Goal: Task Accomplishment & Management: Complete application form

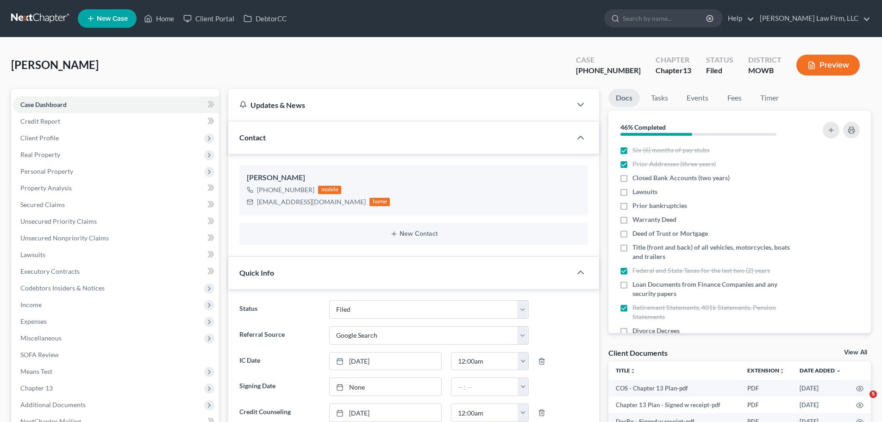
select select "3"
select select "4"
select select "0"
click at [154, 18] on link "Home" at bounding box center [158, 18] width 39 height 17
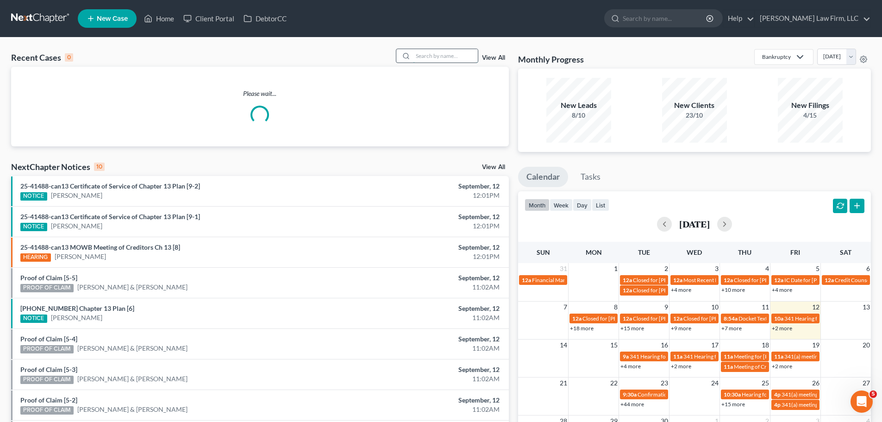
click at [443, 52] on input "search" at bounding box center [445, 55] width 65 height 13
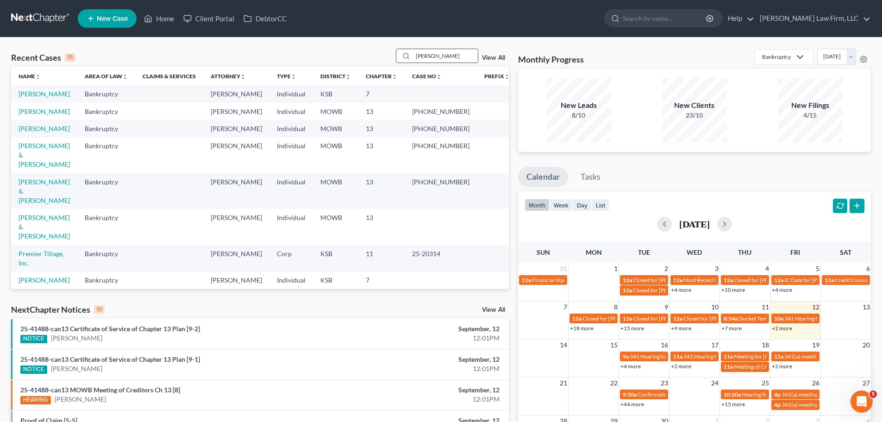
type input "[PERSON_NAME]"
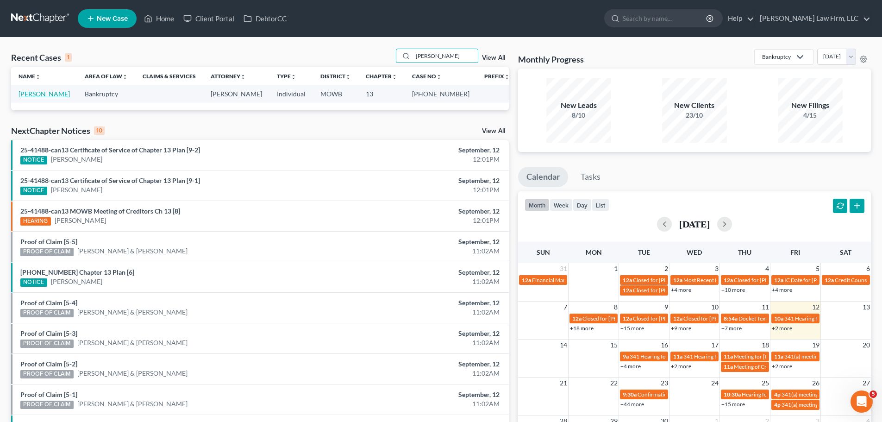
click at [60, 95] on link "[PERSON_NAME]" at bounding box center [44, 94] width 51 height 8
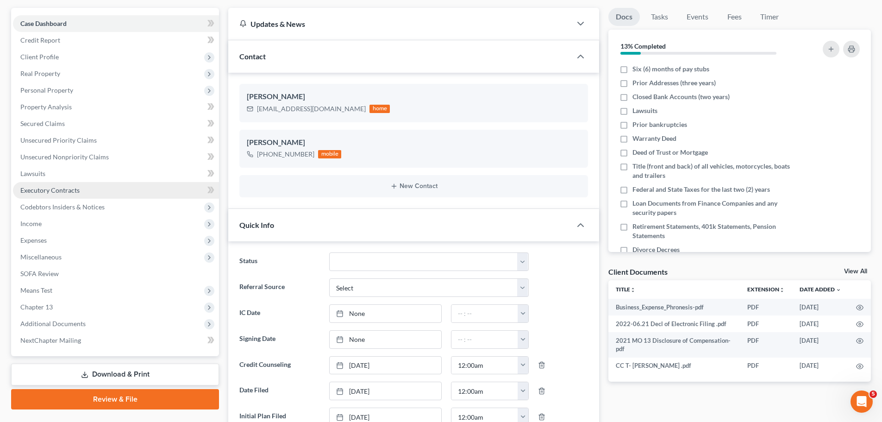
scroll to position [185, 0]
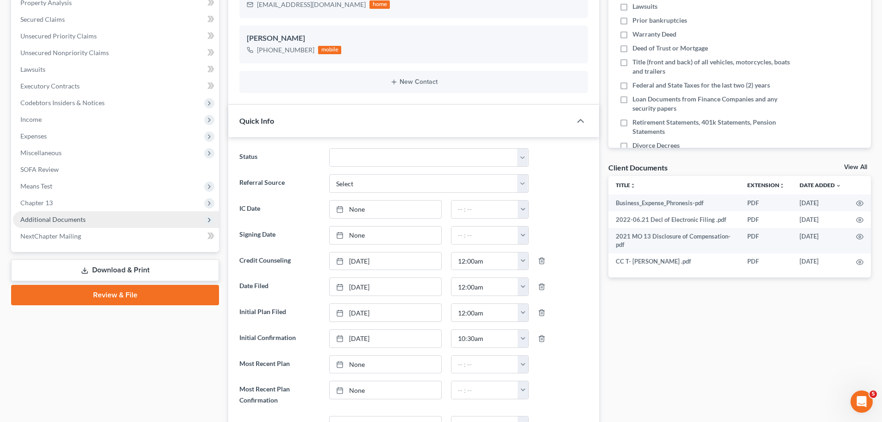
click at [69, 222] on span "Additional Documents" at bounding box center [52, 219] width 65 height 8
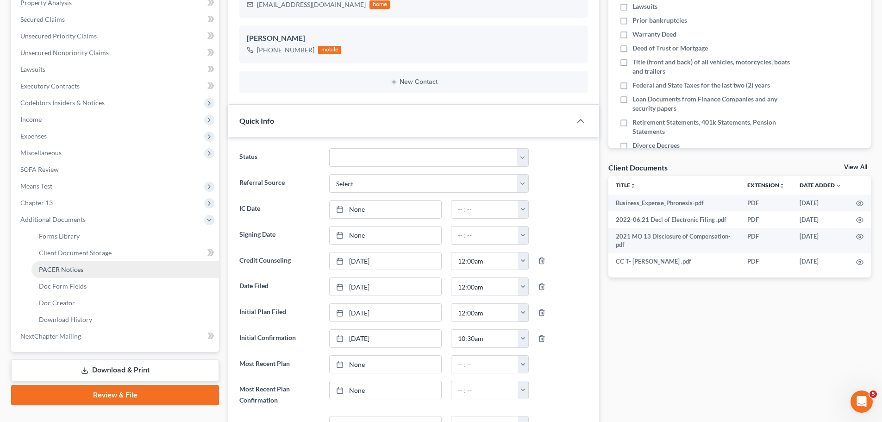
click at [79, 269] on span "PACER Notices" at bounding box center [61, 269] width 44 height 8
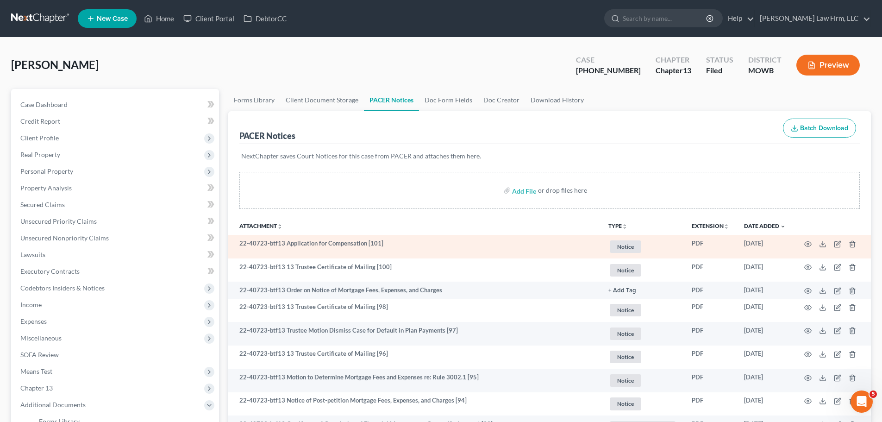
click at [625, 246] on span "Notice" at bounding box center [625, 246] width 31 height 12
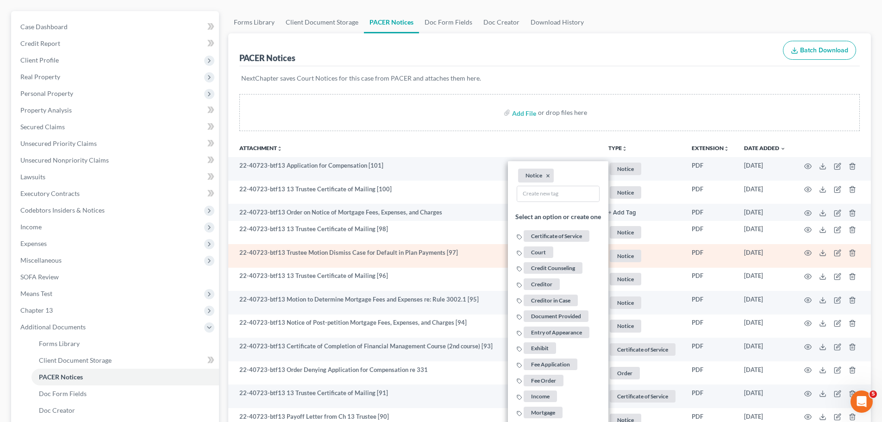
scroll to position [93, 0]
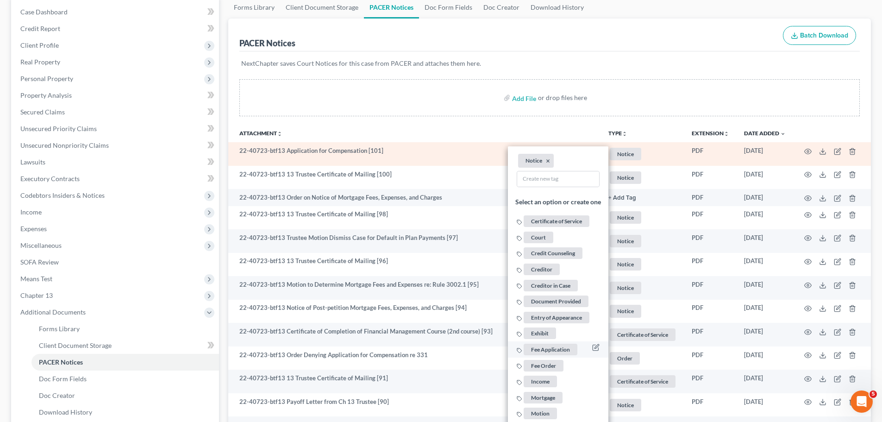
click at [556, 349] on span "Fee Application" at bounding box center [551, 350] width 54 height 12
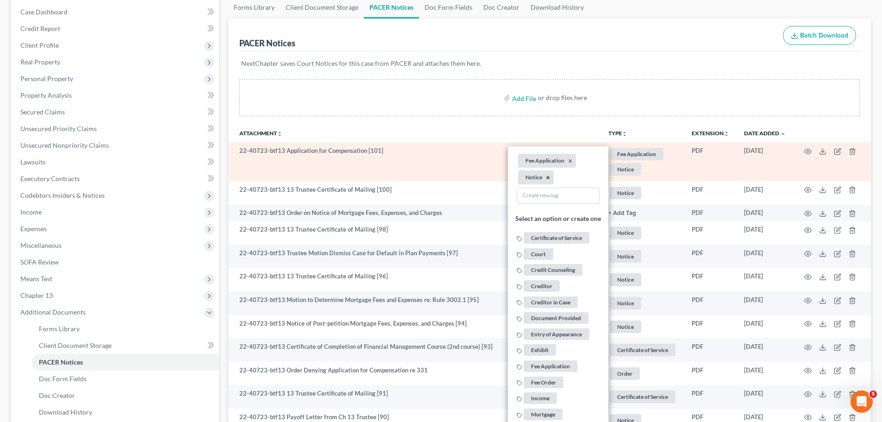
click at [548, 178] on button "×" at bounding box center [548, 178] width 4 height 8
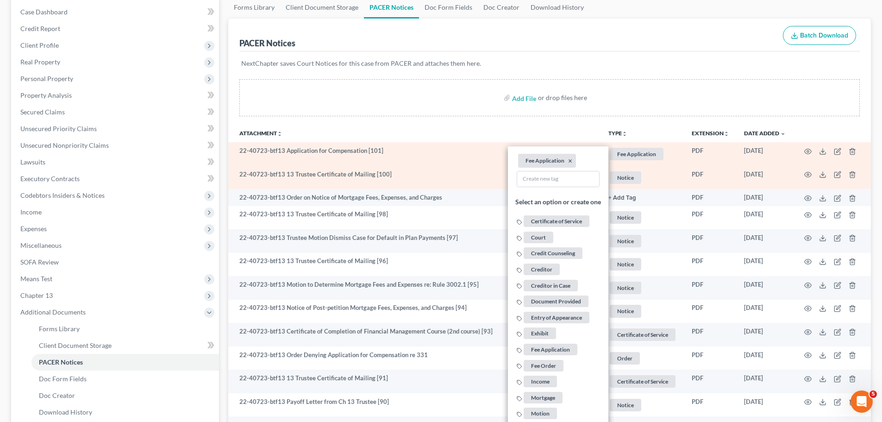
click at [621, 176] on span "Notice" at bounding box center [625, 177] width 31 height 12
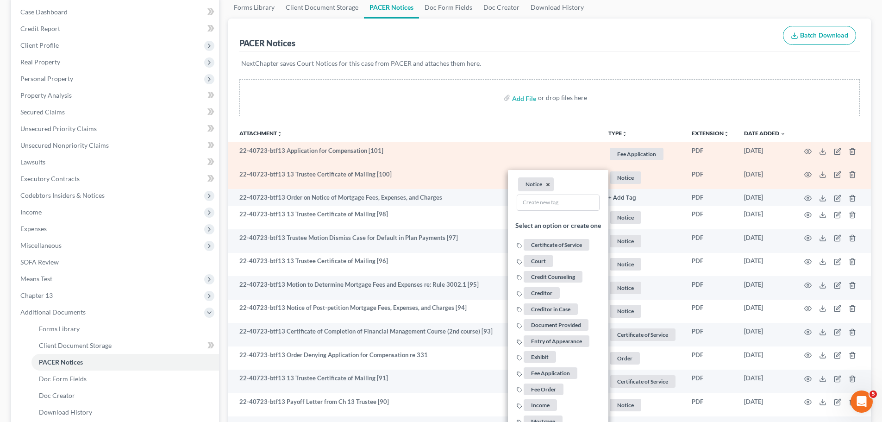
click at [547, 185] on button "×" at bounding box center [548, 184] width 4 height 8
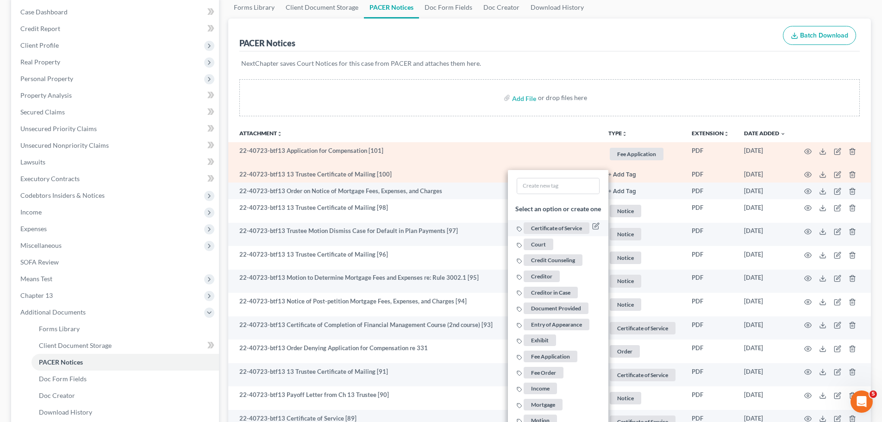
click at [553, 228] on span "Certificate of Service" at bounding box center [557, 228] width 66 height 12
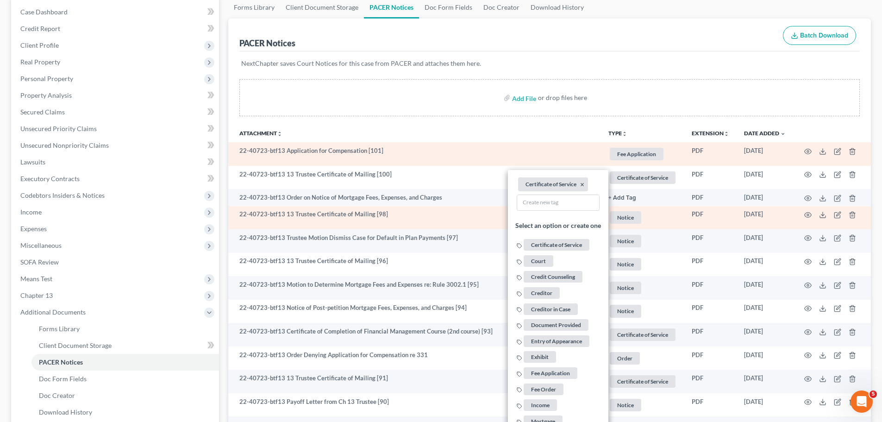
click at [628, 218] on span "Notice" at bounding box center [625, 217] width 31 height 12
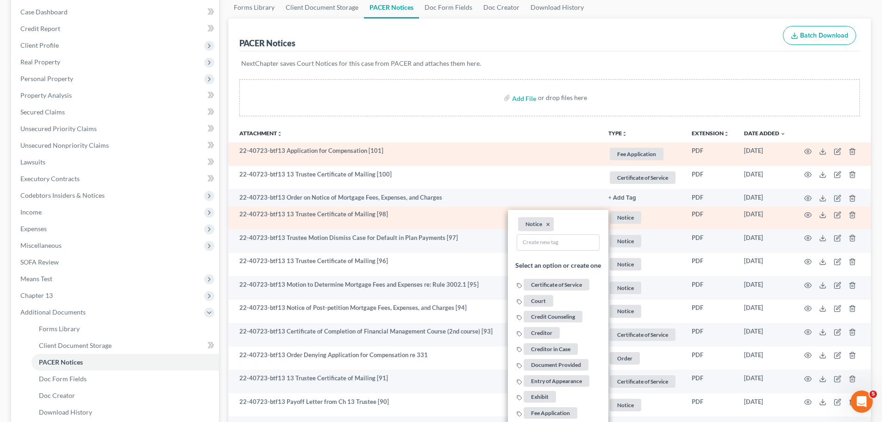
click at [549, 223] on li "Notice ×" at bounding box center [536, 224] width 36 height 14
click at [548, 225] on button "×" at bounding box center [548, 224] width 4 height 8
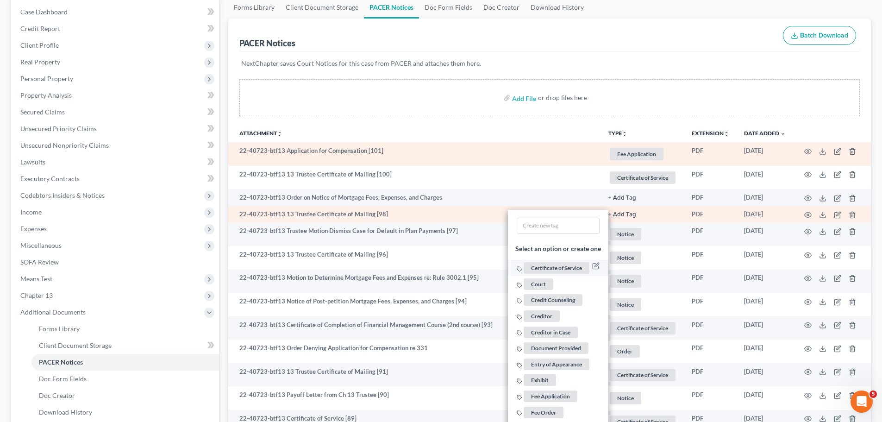
click at [564, 270] on span "Certificate of Service" at bounding box center [557, 268] width 66 height 12
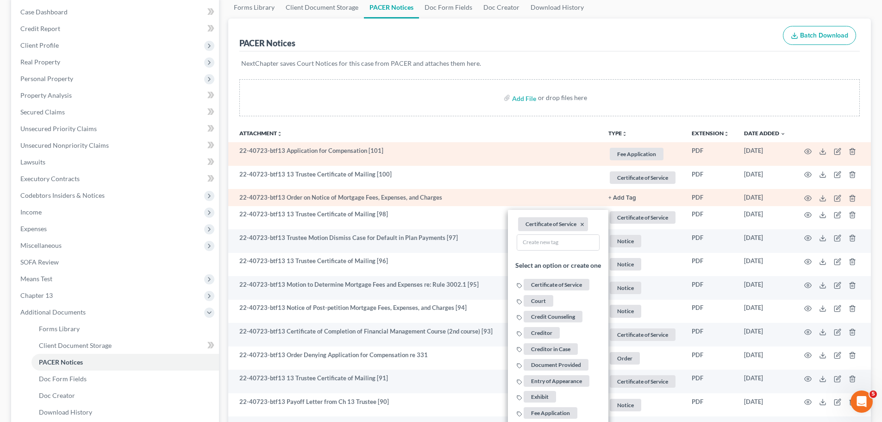
click at [624, 198] on button "+ Add Tag" at bounding box center [622, 198] width 28 height 6
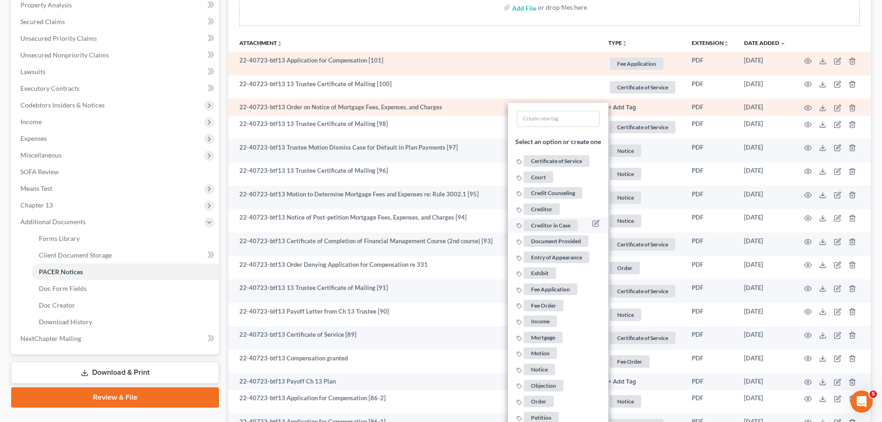
scroll to position [185, 0]
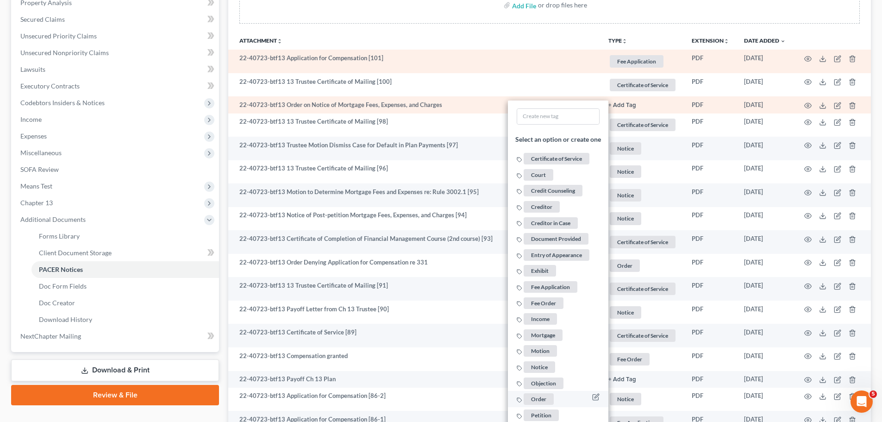
click at [534, 395] on span "Order" at bounding box center [539, 399] width 30 height 12
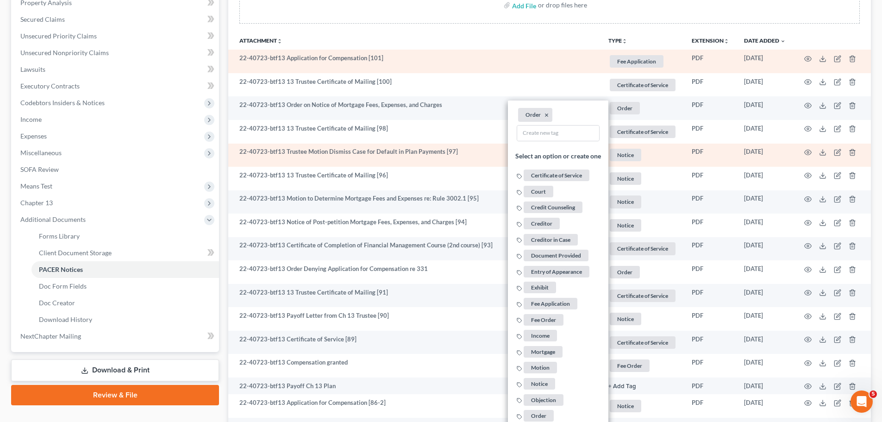
click at [629, 156] on span "Notice" at bounding box center [625, 155] width 31 height 12
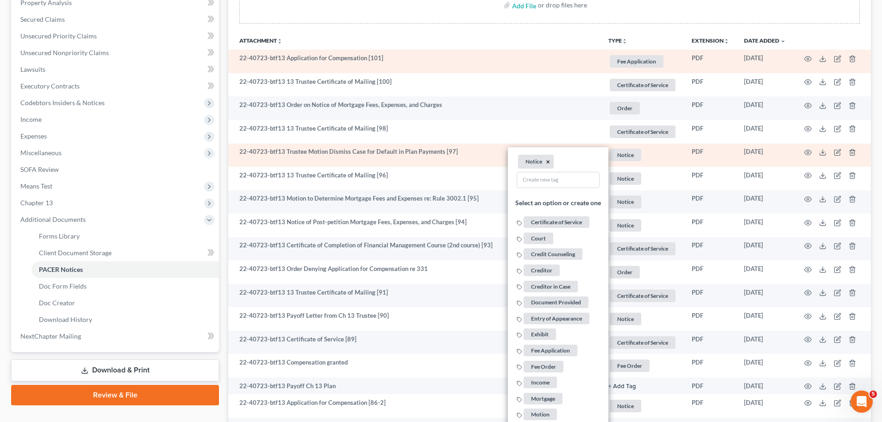
click at [547, 162] on button "×" at bounding box center [548, 162] width 4 height 8
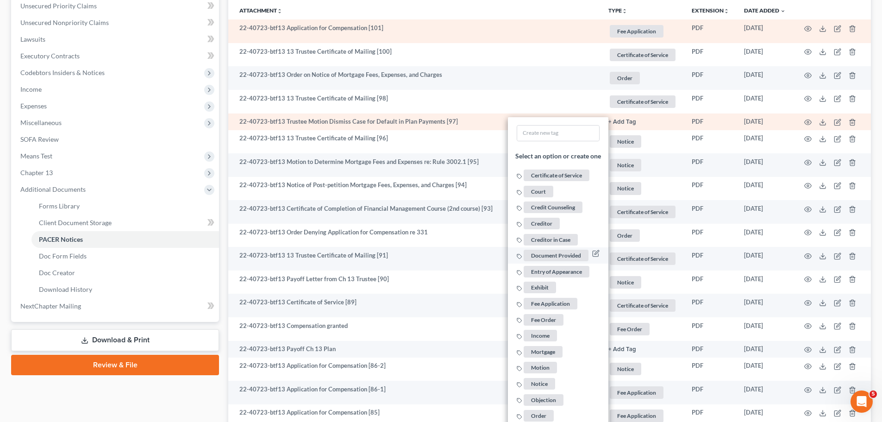
scroll to position [231, 0]
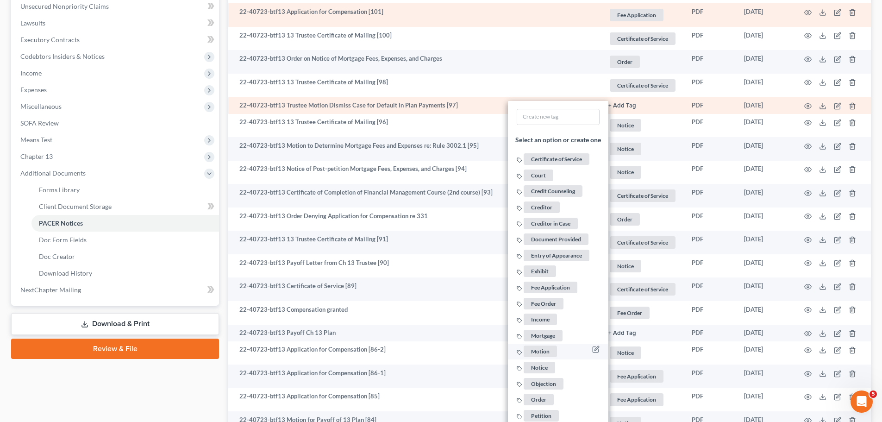
click at [539, 351] on span "Motion" at bounding box center [540, 352] width 33 height 12
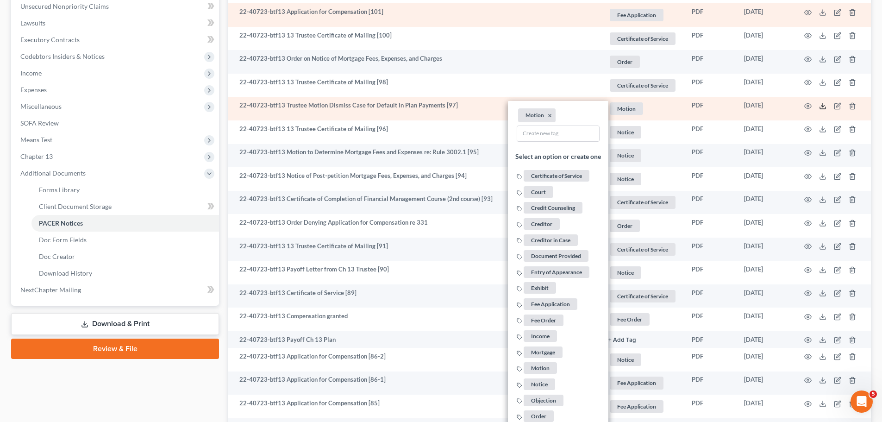
click at [823, 107] on icon at bounding box center [822, 105] width 7 height 7
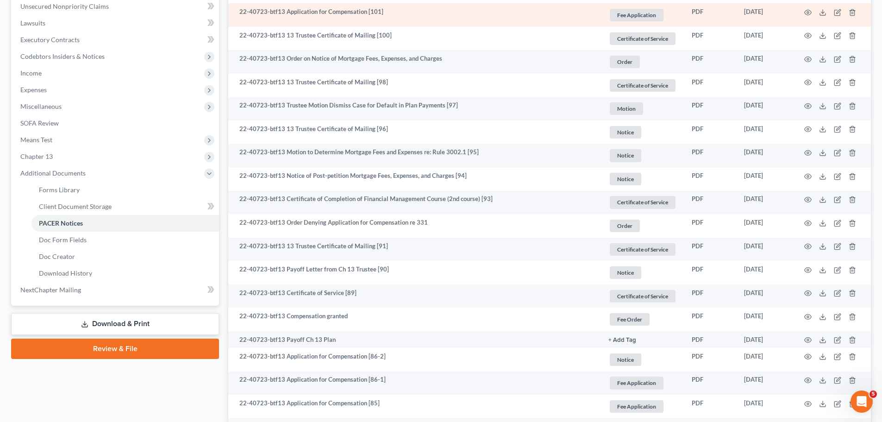
scroll to position [0, 0]
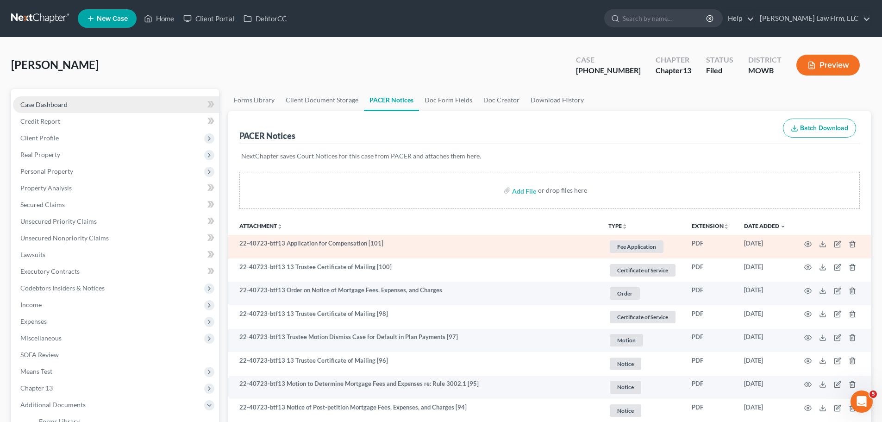
click at [60, 109] on link "Case Dashboard" at bounding box center [116, 104] width 206 height 17
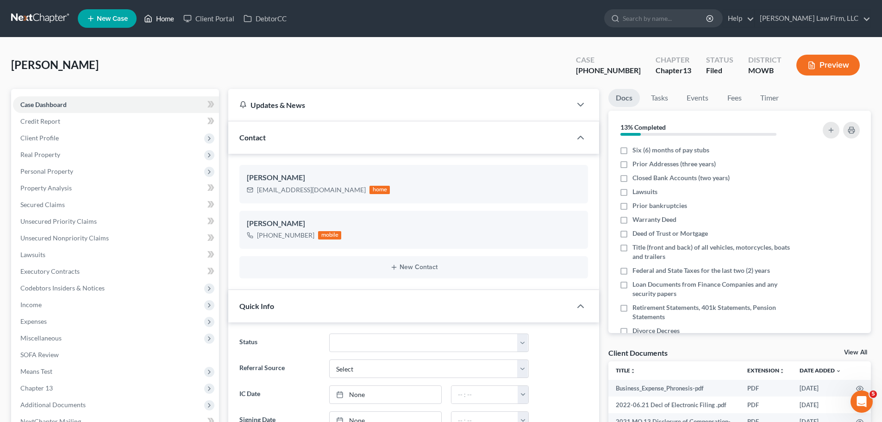
click at [162, 18] on link "Home" at bounding box center [158, 18] width 39 height 17
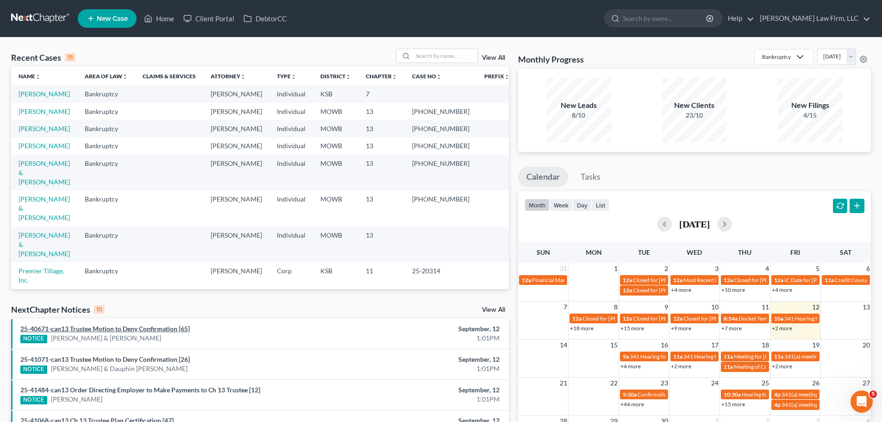
click at [164, 327] on link "25-40671-can13 Trustee Motion to Deny Confirmation [65]" at bounding box center [104, 329] width 169 height 8
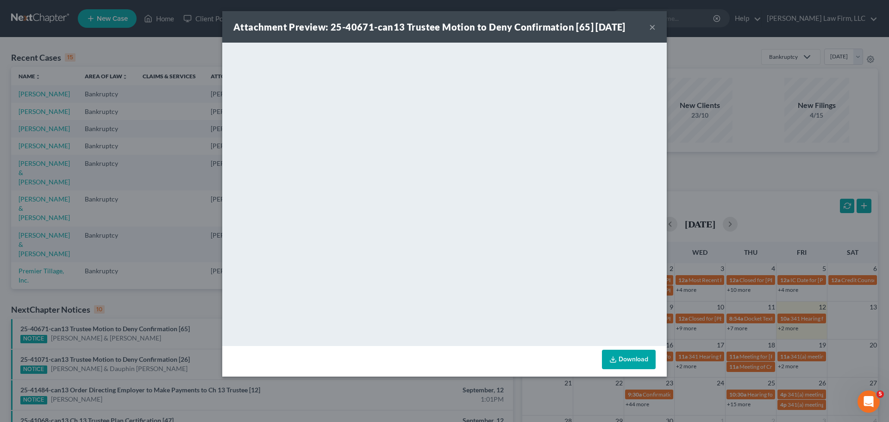
click at [654, 25] on button "×" at bounding box center [652, 26] width 6 height 11
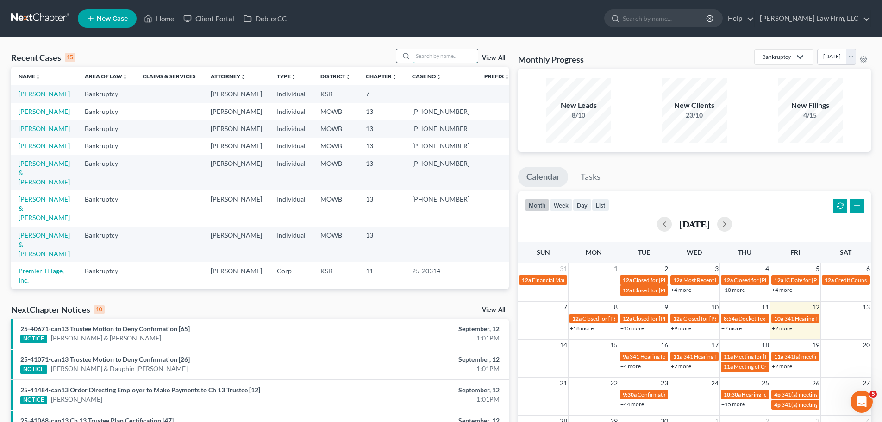
click at [441, 55] on input "search" at bounding box center [445, 55] width 65 height 13
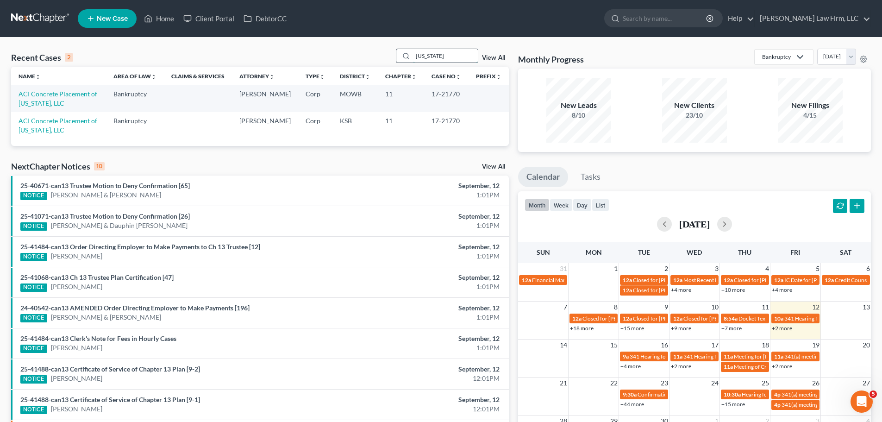
drag, startPoint x: 431, startPoint y: 57, endPoint x: 412, endPoint y: 57, distance: 19.0
click at [412, 57] on div "[US_STATE]" at bounding box center [437, 56] width 82 height 14
type input "s"
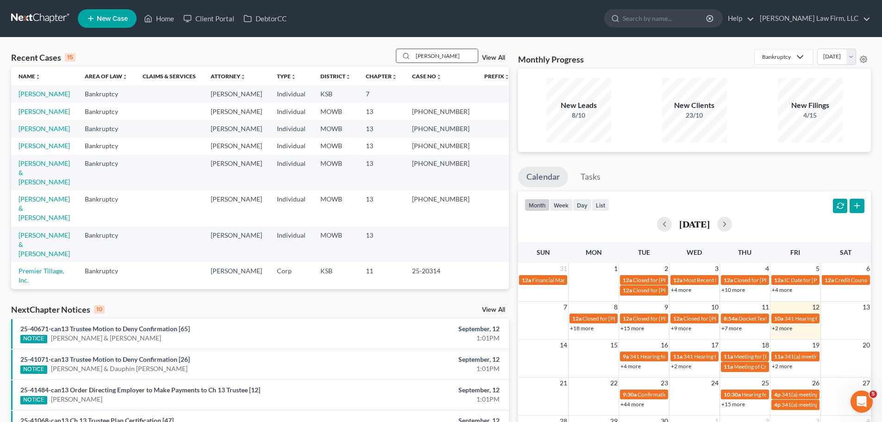
type input "[PERSON_NAME]"
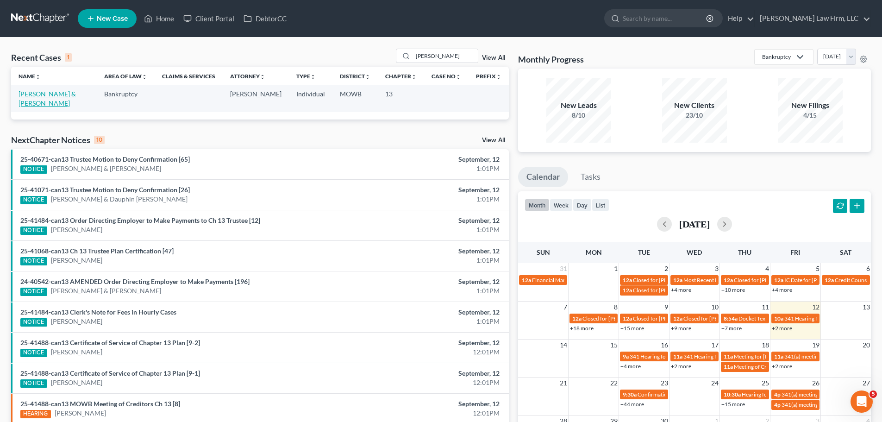
click at [66, 96] on link "[PERSON_NAME] & [PERSON_NAME]" at bounding box center [47, 98] width 57 height 17
select select "4"
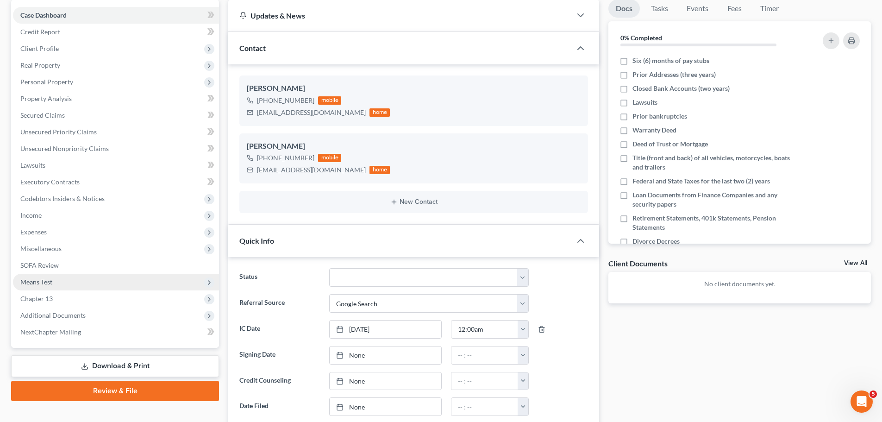
scroll to position [93, 0]
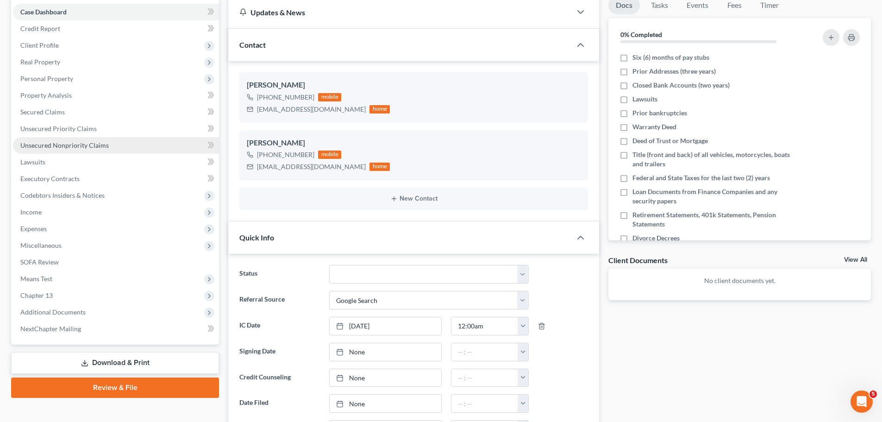
click at [95, 145] on span "Unsecured Nonpriority Claims" at bounding box center [64, 145] width 88 height 8
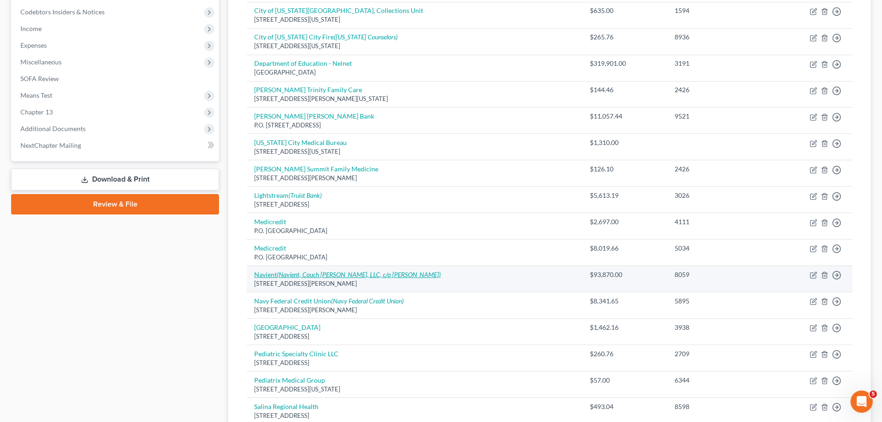
scroll to position [278, 0]
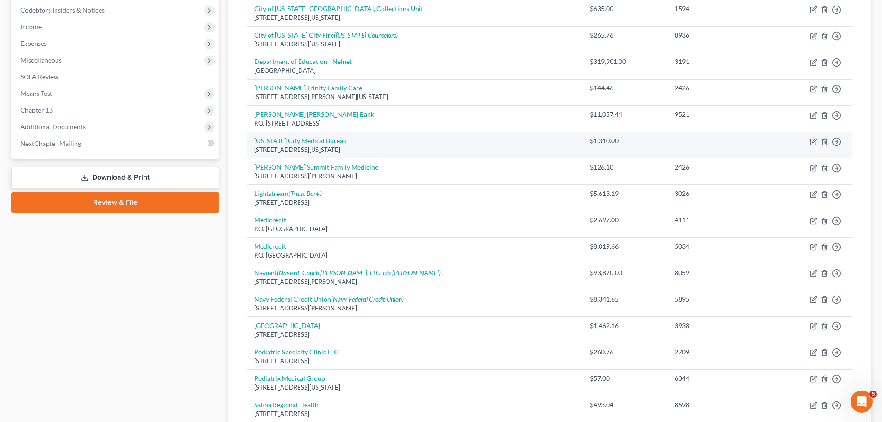
click at [312, 144] on link "[US_STATE] City Medical Bureau" at bounding box center [300, 141] width 93 height 8
select select "26"
select select "9"
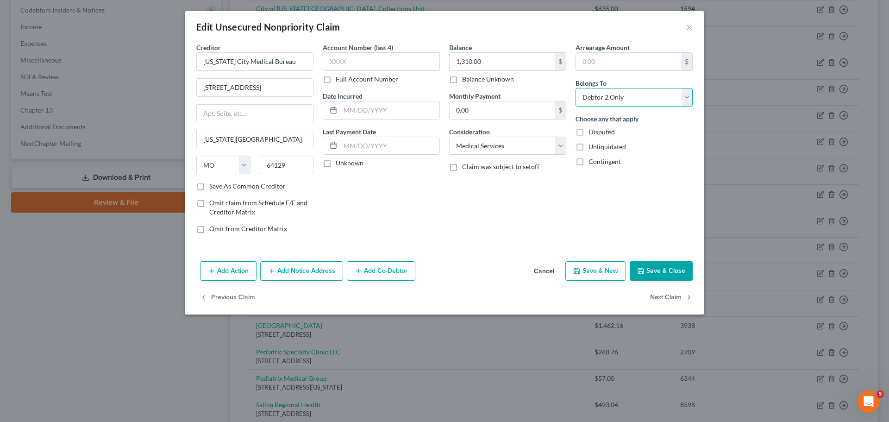
drag, startPoint x: 642, startPoint y: 96, endPoint x: 631, endPoint y: 106, distance: 14.7
click at [642, 96] on select "Select Debtor 1 Only Debtor 2 Only Debtor 1 And Debtor 2 Only At Least One Of T…" at bounding box center [633, 97] width 117 height 19
select select "0"
click at [575, 88] on select "Select Debtor 1 Only Debtor 2 Only Debtor 1 And Debtor 2 Only At Least One Of T…" at bounding box center [633, 97] width 117 height 19
click at [657, 275] on button "Save & Close" at bounding box center [661, 270] width 63 height 19
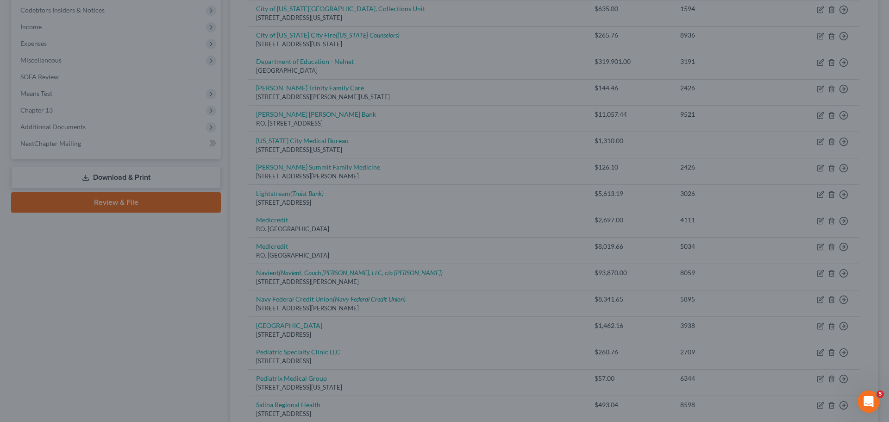
type input "0"
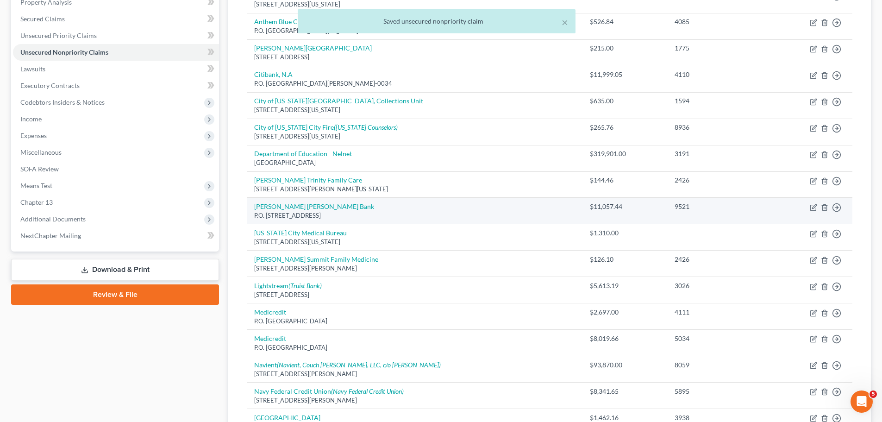
scroll to position [185, 0]
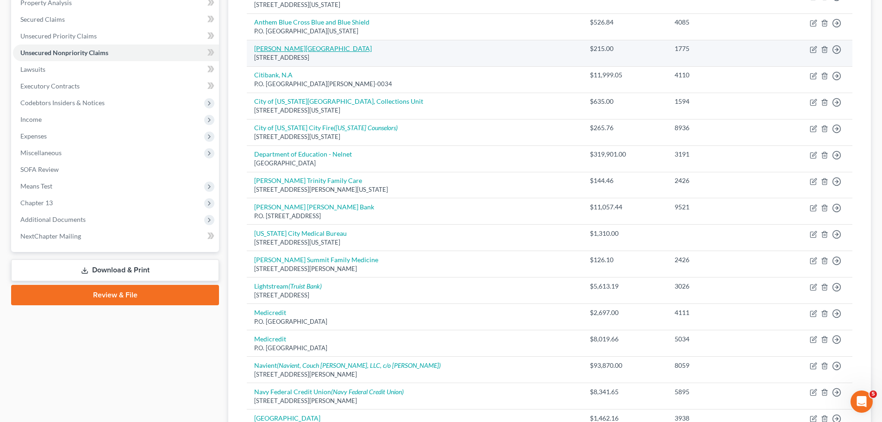
click at [312, 49] on link "[PERSON_NAME][GEOGRAPHIC_DATA]" at bounding box center [313, 48] width 118 height 8
select select "14"
select select "9"
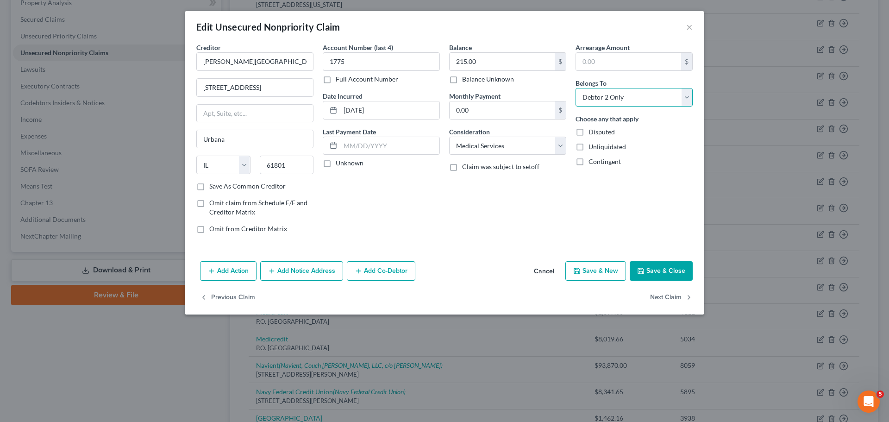
drag, startPoint x: 640, startPoint y: 92, endPoint x: 615, endPoint y: 106, distance: 28.8
click at [640, 92] on select "Select Debtor 1 Only Debtor 2 Only Debtor 1 And Debtor 2 Only At Least One Of T…" at bounding box center [633, 97] width 117 height 19
select select "0"
click at [575, 88] on select "Select Debtor 1 Only Debtor 2 Only Debtor 1 And Debtor 2 Only At Least One Of T…" at bounding box center [633, 97] width 117 height 19
click at [672, 270] on button "Save & Close" at bounding box center [661, 270] width 63 height 19
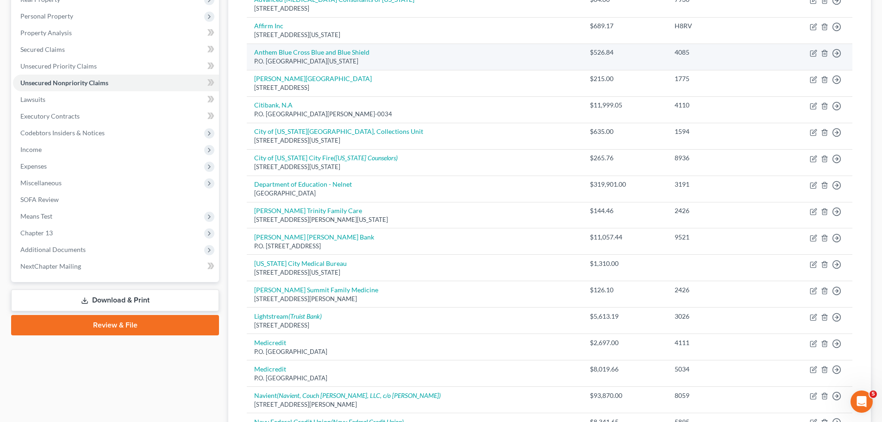
scroll to position [139, 0]
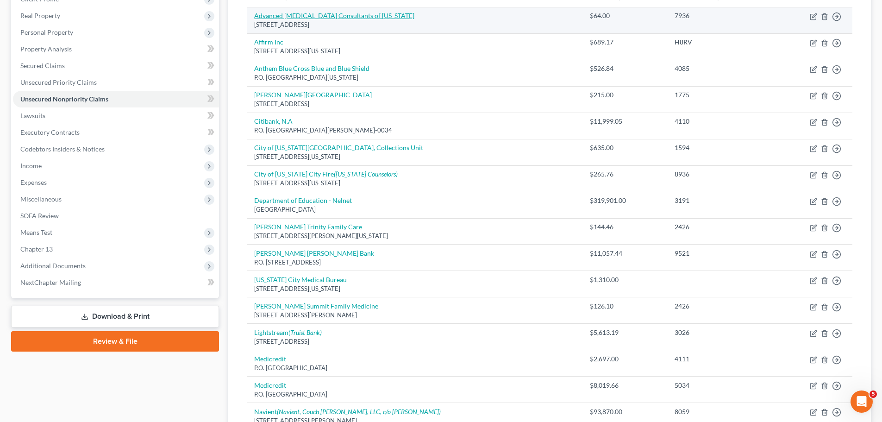
click at [325, 16] on link "Advanced [MEDICAL_DATA] Consultants of [US_STATE]" at bounding box center [334, 16] width 160 height 8
select select "17"
select select "9"
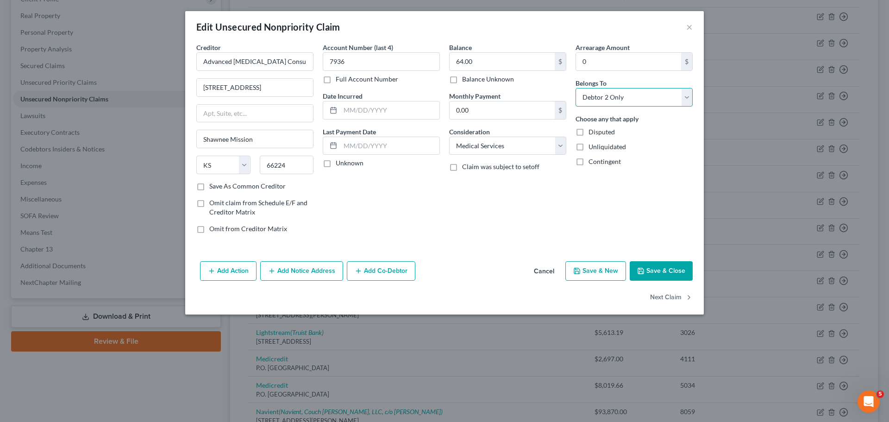
drag, startPoint x: 627, startPoint y: 96, endPoint x: 626, endPoint y: 105, distance: 8.8
click at [627, 96] on select "Select Debtor 1 Only Debtor 2 Only Debtor 1 And Debtor 2 Only At Least One Of T…" at bounding box center [633, 97] width 117 height 19
select select "0"
click at [575, 88] on select "Select Debtor 1 Only Debtor 2 Only Debtor 1 And Debtor 2 Only At Least One Of T…" at bounding box center [633, 97] width 117 height 19
click at [672, 274] on button "Save & Close" at bounding box center [661, 270] width 63 height 19
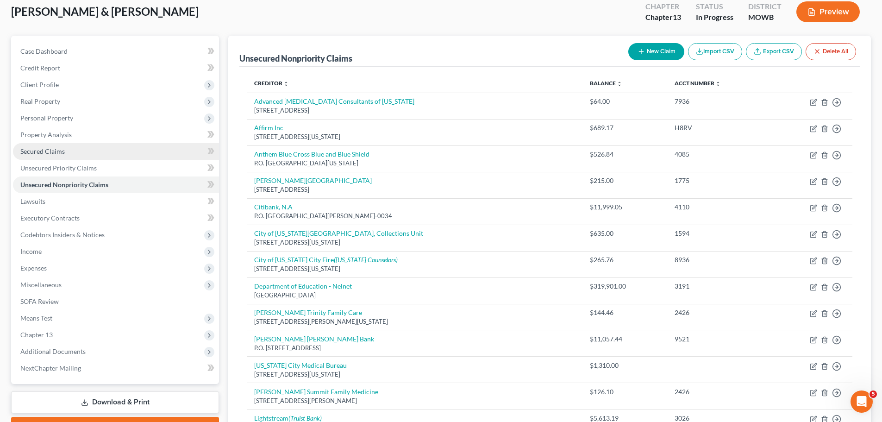
scroll to position [46, 0]
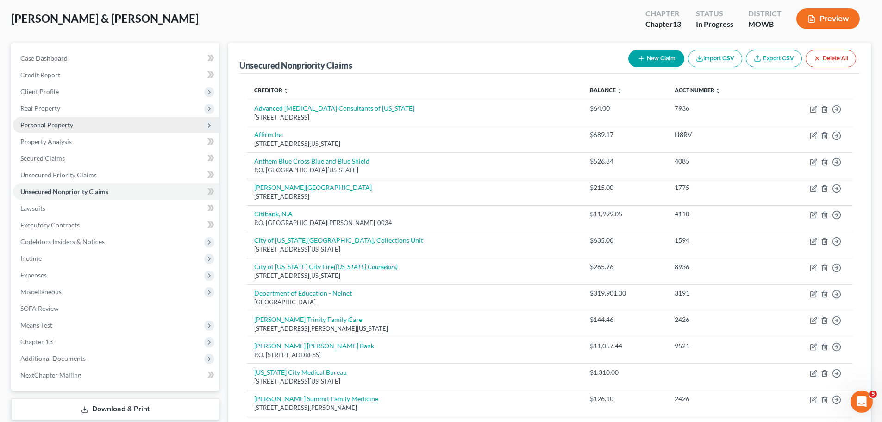
click at [83, 121] on span "Personal Property" at bounding box center [116, 125] width 206 height 17
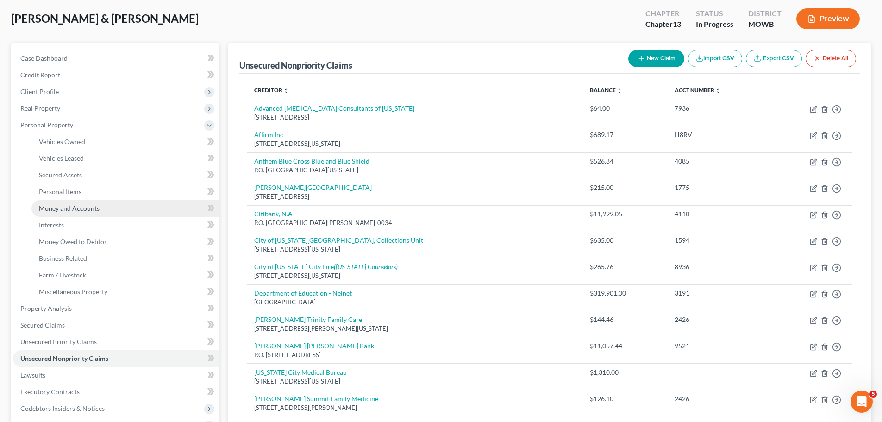
click at [99, 204] on link "Money and Accounts" at bounding box center [124, 208] width 187 height 17
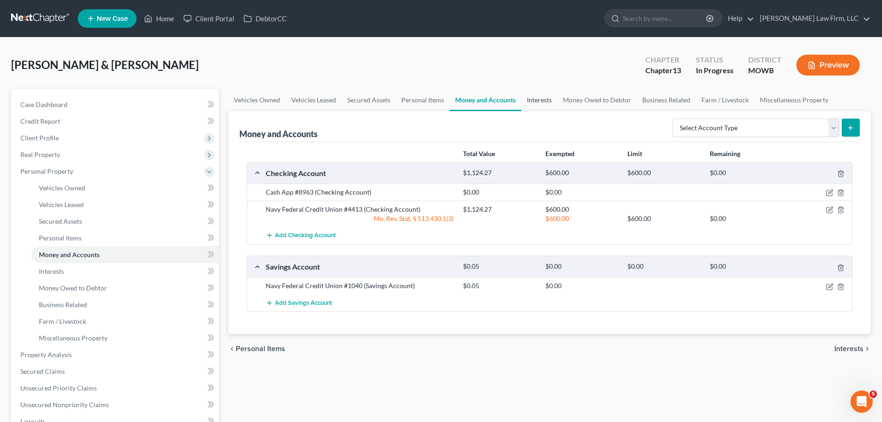
click at [531, 96] on link "Interests" at bounding box center [539, 100] width 36 height 22
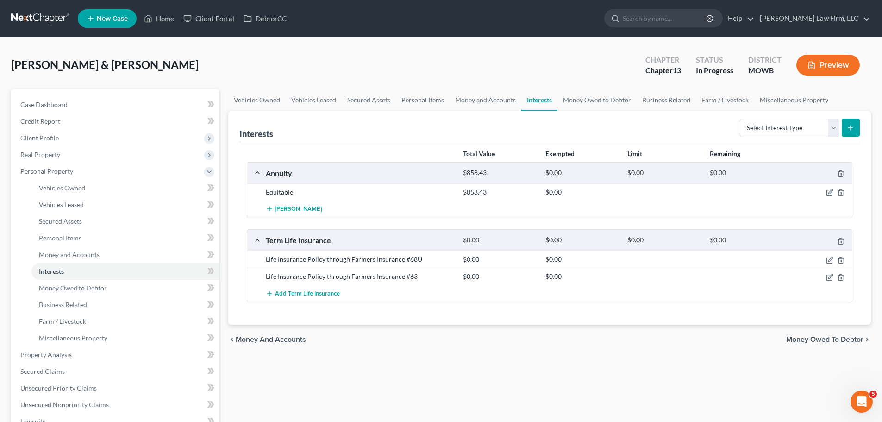
click at [831, 197] on div "Equitable $858.43 $0.00" at bounding box center [549, 191] width 605 height 17
click at [831, 187] on div at bounding box center [820, 191] width 66 height 9
click at [826, 194] on icon "button" at bounding box center [829, 192] width 7 height 7
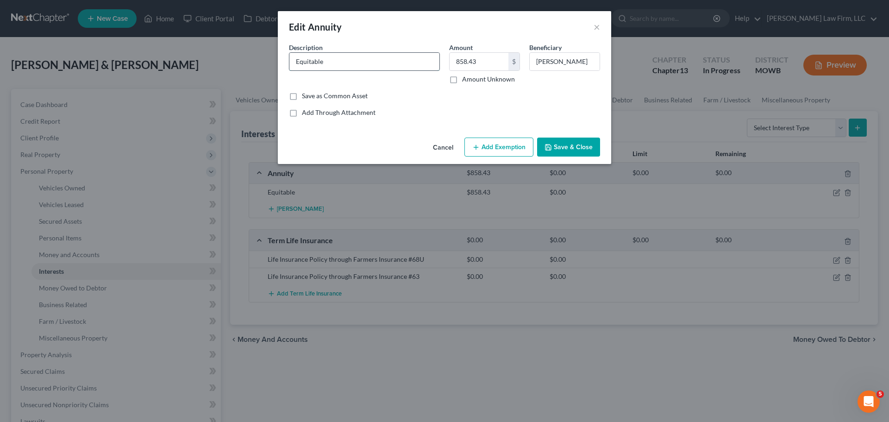
click at [402, 67] on input "Equitable" at bounding box center [364, 62] width 150 height 18
type input "Equitable 403(b)"
click at [566, 137] on div "Cancel Add Exemption Save & Close" at bounding box center [444, 149] width 333 height 31
click at [567, 152] on button "Save & Close" at bounding box center [568, 146] width 63 height 19
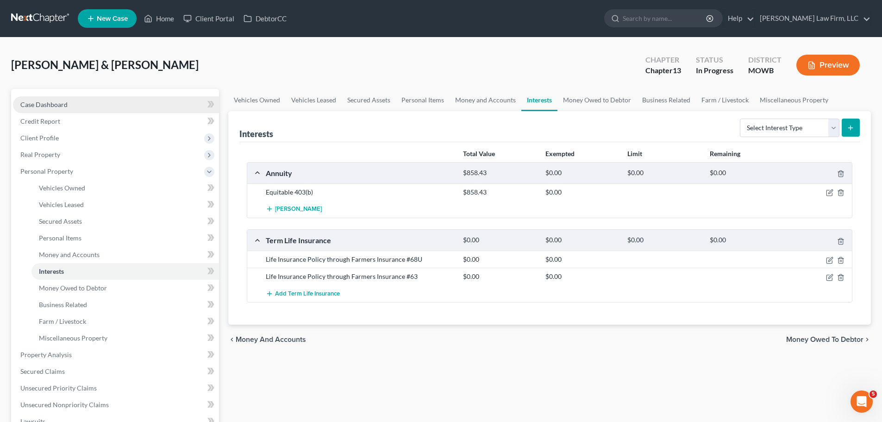
drag, startPoint x: 65, startPoint y: 108, endPoint x: 17, endPoint y: 106, distance: 48.6
click at [65, 108] on span "Case Dashboard" at bounding box center [43, 104] width 47 height 8
select select "4"
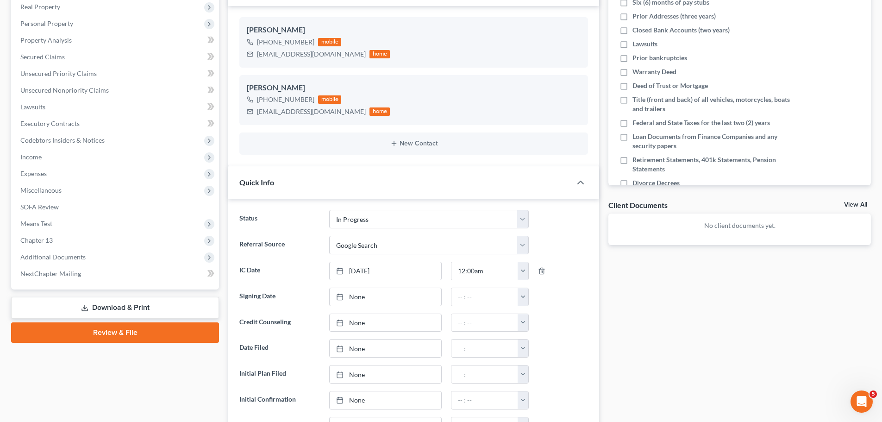
scroll to position [278, 0]
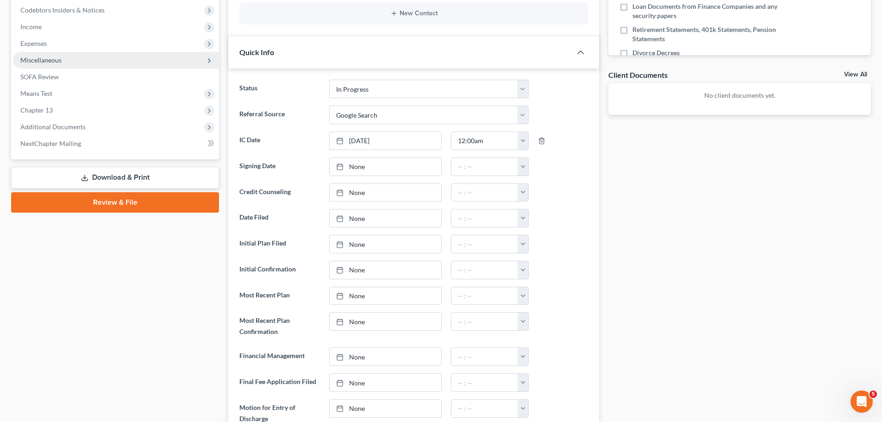
drag, startPoint x: 105, startPoint y: 181, endPoint x: 160, endPoint y: 185, distance: 55.7
click at [105, 181] on link "Download & Print" at bounding box center [115, 178] width 208 height 22
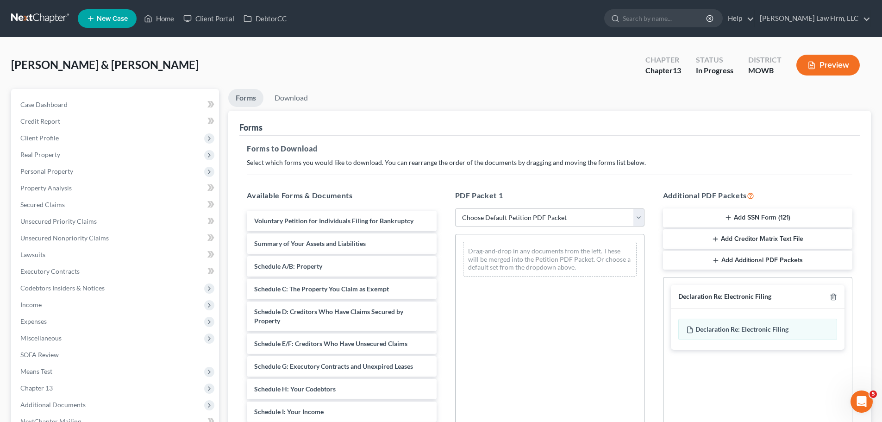
click at [580, 221] on select "Choose Default Petition PDF Packet Complete Bankruptcy Petition (all forms and …" at bounding box center [549, 217] width 189 height 19
select select "0"
click at [455, 208] on select "Choose Default Petition PDF Packet Complete Bankruptcy Petition (all forms and …" at bounding box center [549, 217] width 189 height 19
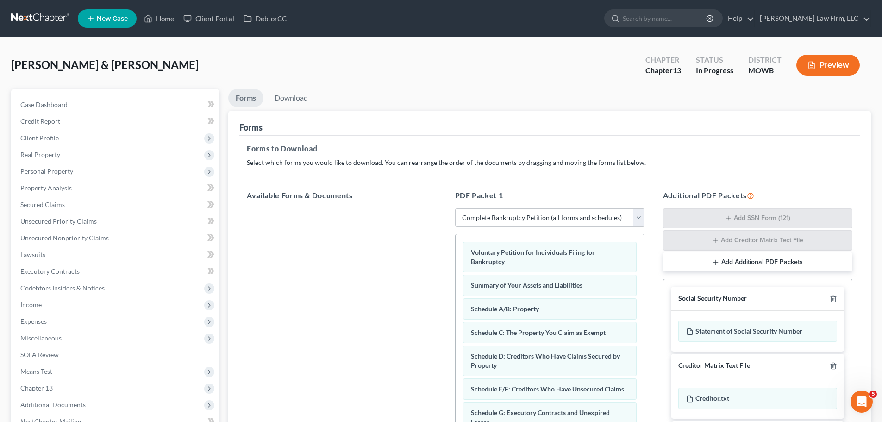
click at [832, 300] on div "Social Security Number" at bounding box center [758, 299] width 174 height 24
click at [834, 299] on line "button" at bounding box center [834, 300] width 0 height 2
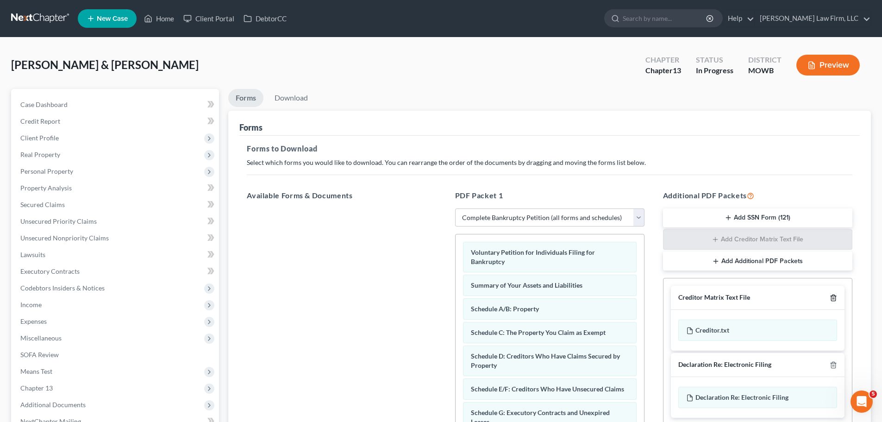
click at [834, 295] on icon "button" at bounding box center [833, 298] width 4 height 6
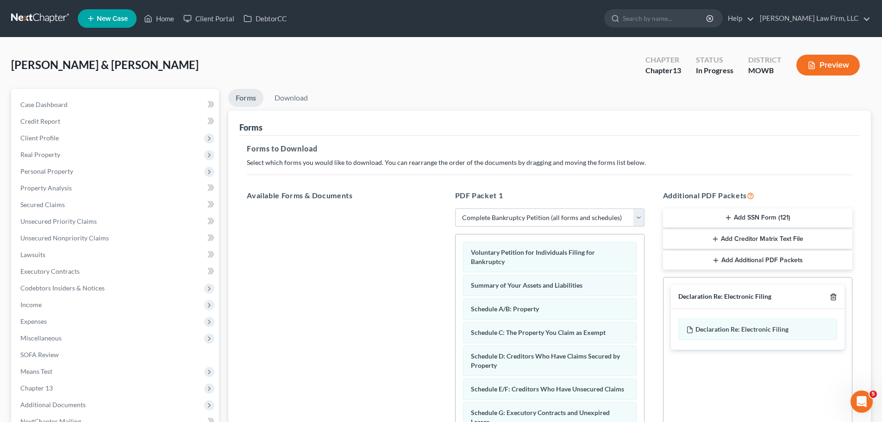
click at [833, 297] on line "button" at bounding box center [833, 298] width 0 height 2
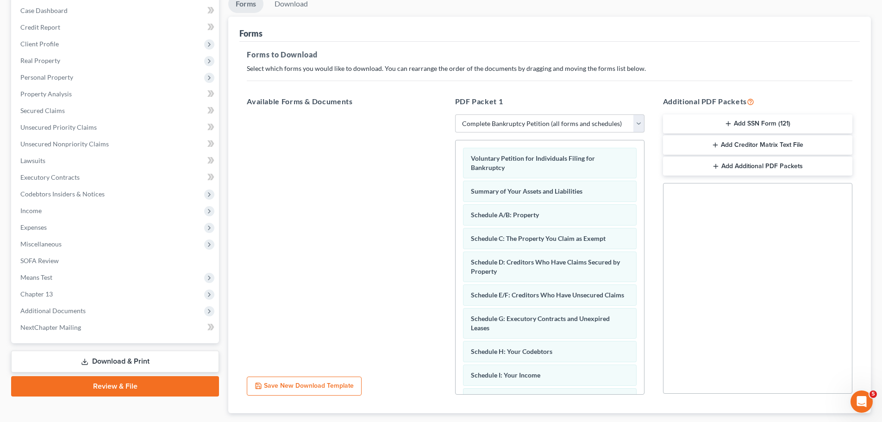
scroll to position [150, 0]
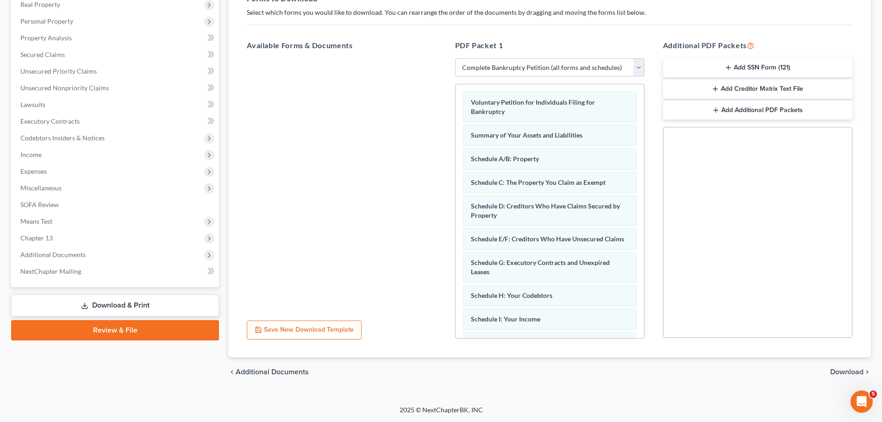
click at [854, 378] on div "chevron_left Additional Documents Download chevron_right" at bounding box center [549, 372] width 643 height 30
click at [843, 373] on span "Download" at bounding box center [846, 371] width 33 height 7
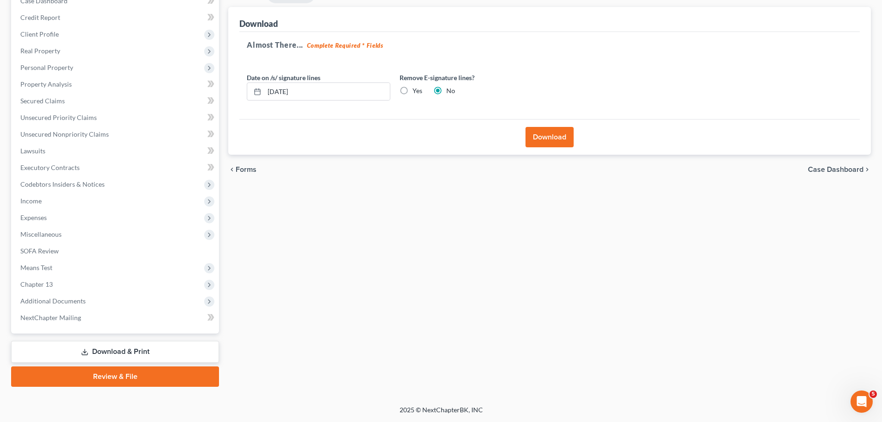
click at [412, 91] on label "Yes" at bounding box center [417, 90] width 10 height 9
click at [416, 91] on input "Yes" at bounding box center [419, 89] width 6 height 6
radio input "true"
radio input "false"
drag, startPoint x: 342, startPoint y: 93, endPoint x: 232, endPoint y: 93, distance: 109.7
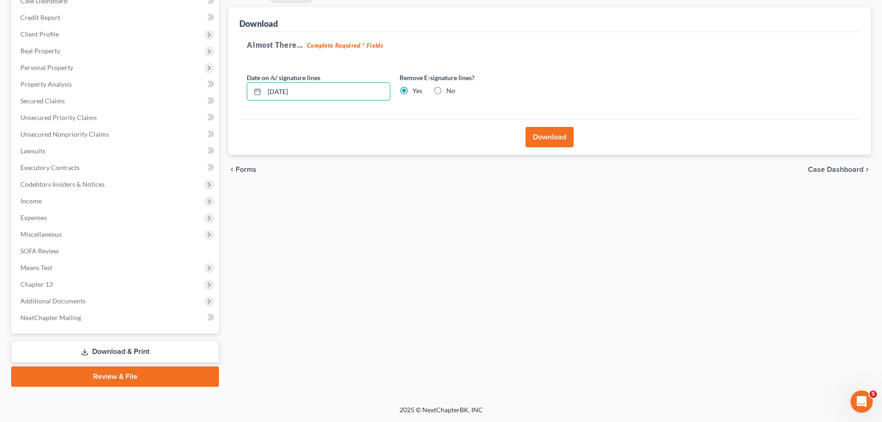
click at [232, 93] on div "Download Almost There... Complete Required * Fields Date on /s/ signature lines…" at bounding box center [549, 81] width 643 height 148
click at [546, 131] on button "Download" at bounding box center [549, 137] width 48 height 20
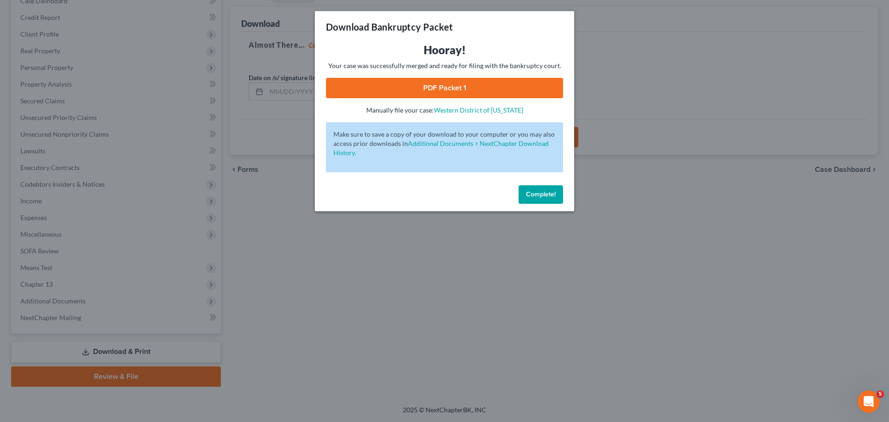
click at [472, 87] on link "PDF Packet 1" at bounding box center [444, 88] width 237 height 20
